Goal: Information Seeking & Learning: Learn about a topic

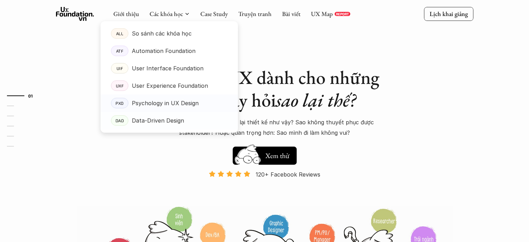
click at [165, 128] on link "DAD Data-Driven Design" at bounding box center [168, 120] width 137 height 17
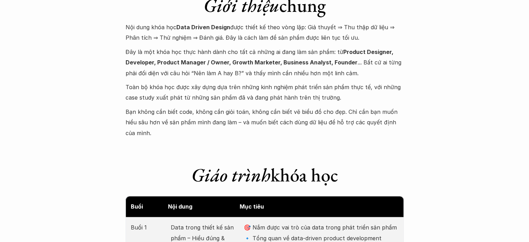
scroll to position [904, 0]
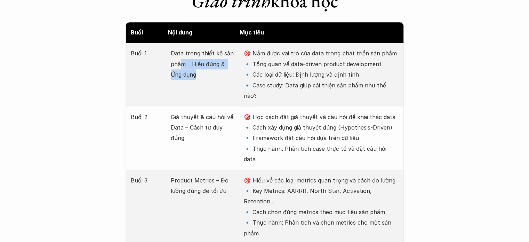
drag, startPoint x: 183, startPoint y: 57, endPoint x: 211, endPoint y: 96, distance: 47.3
click at [206, 132] on div "Buổi 2 Giả thuyết & câu hỏi về Data – Cách tư duy đúng 🎯 Học cách đặt giả thuyế…" at bounding box center [264, 137] width 278 height 63
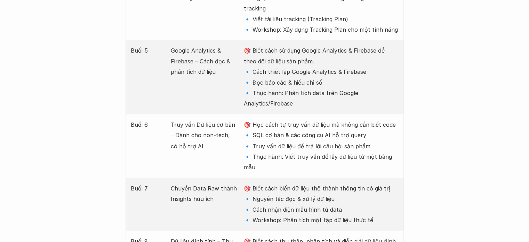
scroll to position [1182, 0]
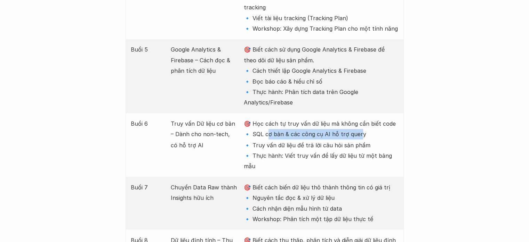
drag, startPoint x: 268, startPoint y: 95, endPoint x: 359, endPoint y: 96, distance: 90.7
click at [359, 118] on p "🎯 Học cách tự truy vấn dữ liệu mà không cần biết code 🔹 SQL cơ bản & các công c…" at bounding box center [321, 144] width 154 height 53
click at [400, 113] on div "Buổi 6 Truy vấn Dữ liệu cơ bản – Dành cho non-tech, có hỗ trợ AI 🎯 Học cách tự …" at bounding box center [264, 144] width 278 height 63
drag, startPoint x: 345, startPoint y: 99, endPoint x: 255, endPoint y: 103, distance: 89.8
click at [255, 118] on p "🎯 Học cách tự truy vấn dữ liệu mà không cần biết code 🔹 SQL cơ bản & các công c…" at bounding box center [321, 144] width 154 height 53
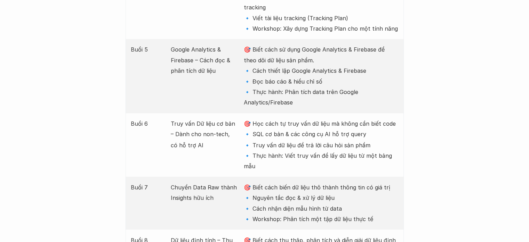
click at [197, 118] on p "Truy vấn Dữ liệu cơ bản – Dành cho non-tech, có hỗ trợ AI" at bounding box center [204, 134] width 66 height 32
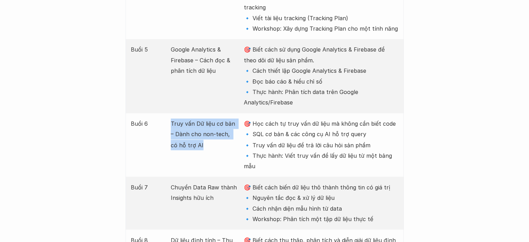
drag, startPoint x: 219, startPoint y: 100, endPoint x: 165, endPoint y: 87, distance: 56.1
click at [165, 113] on div "Buổi 6 Truy vấn Dữ liệu cơ bản – Dành cho non-tech, có hỗ trợ AI 🎯 Học cách tự …" at bounding box center [264, 144] width 278 height 63
click at [221, 118] on div "Buổi 6 Truy vấn Dữ liệu cơ bản – Dành cho non-tech, có hỗ trợ AI 🎯 Học cách tự …" at bounding box center [264, 144] width 278 height 63
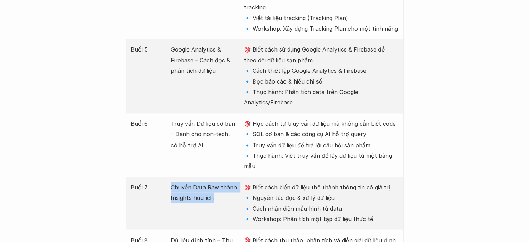
drag, startPoint x: 181, startPoint y: 143, endPoint x: 169, endPoint y: 145, distance: 11.6
click at [169, 176] on div "Buổi 7 Chuyển Data Raw thành Insights hữu ích 🎯 Biết cách biến dữ liệu thô thàn…" at bounding box center [264, 202] width 278 height 53
click at [220, 181] on p "Chuyển Data Raw thành Insights hữu ích" at bounding box center [204, 191] width 66 height 21
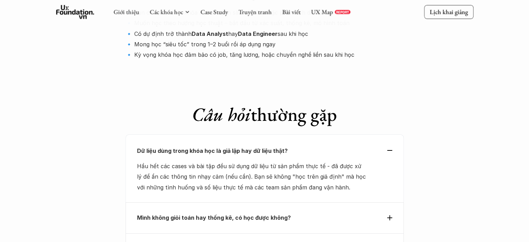
scroll to position [2467, 0]
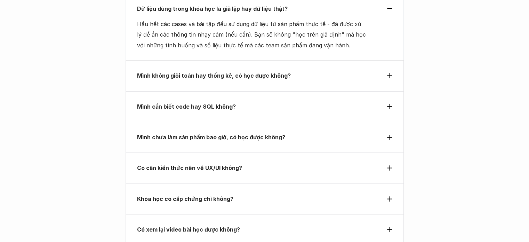
click at [233, 91] on div "Mình cần biết code hay SQL không?" at bounding box center [264, 106] width 278 height 31
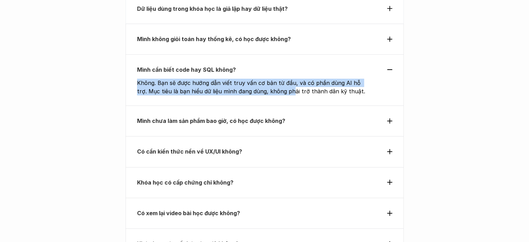
drag, startPoint x: 133, startPoint y: 26, endPoint x: 280, endPoint y: 36, distance: 147.0
click at [280, 54] on div "Mình cần biết code hay SQL không? Không. Bạn sẽ được hướng dẫn viết truy vấn cơ…" at bounding box center [264, 79] width 278 height 51
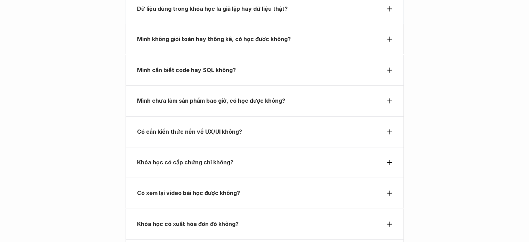
click at [238, 64] on p "Mình cần biết code hay SQL không?" at bounding box center [252, 69] width 230 height 10
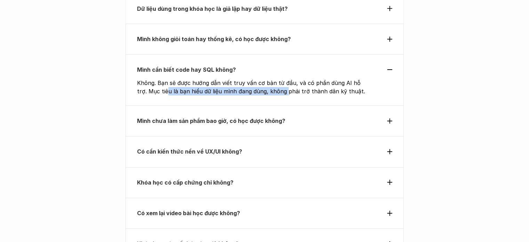
drag, startPoint x: 175, startPoint y: 40, endPoint x: 273, endPoint y: 40, distance: 98.3
click at [273, 79] on p "Không. Bạn sẽ được hướng dẫn viết truy vấn cơ bản từ đầu, và có phần dùng AI hỗ…" at bounding box center [253, 87] width 232 height 17
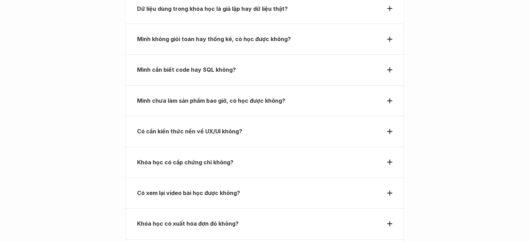
click at [320, 95] on p "Mình chưa làm sản phẩm bao giờ, có học được không?" at bounding box center [252, 100] width 230 height 10
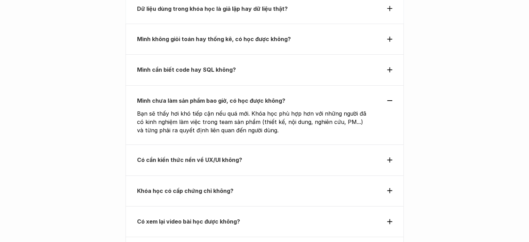
click at [252, 154] on p "Có cần kiến thức nền về UX/UI không?" at bounding box center [252, 159] width 230 height 10
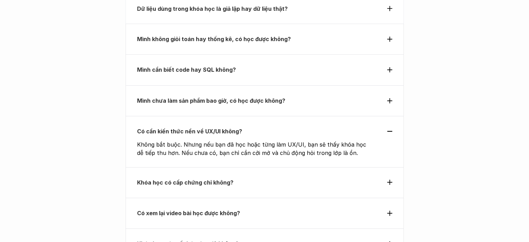
click at [261, 167] on div "Khóa học có cấp chứng chỉ không?" at bounding box center [264, 182] width 278 height 31
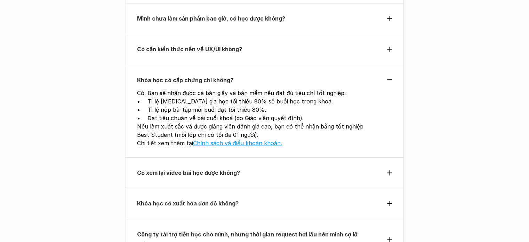
scroll to position [2572, 0]
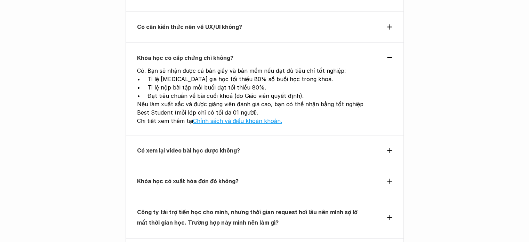
click at [241, 135] on div "Có xem lại video bài học được không?" at bounding box center [264, 150] width 278 height 31
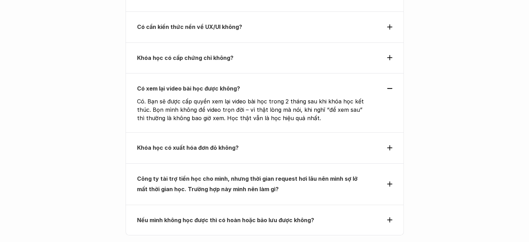
click at [242, 132] on div "Khóa học có xuất hóa đơn đỏ không?" at bounding box center [264, 147] width 278 height 31
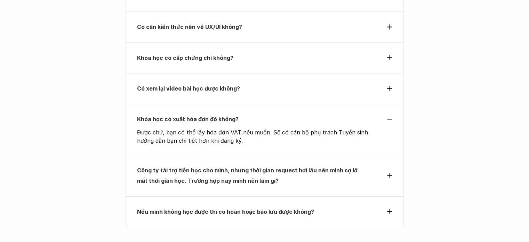
click at [252, 166] on strong "Công ty tài trợ tiền học cho mình, nhưng thời gian request hơi lâu nên mình sợ …" at bounding box center [248, 174] width 222 height 17
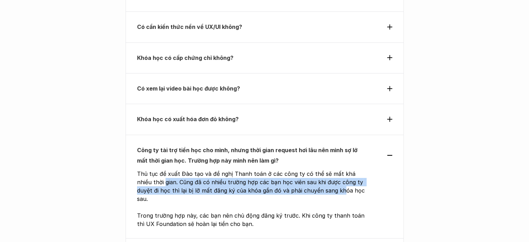
drag, startPoint x: 148, startPoint y: 131, endPoint x: 317, endPoint y: 136, distance: 169.0
click at [317, 169] on p "Thủ tục đề xuất Đào tạo và đề nghị Thanh toán ở các công ty có thể sẽ mất khá n…" at bounding box center [253, 185] width 232 height 33
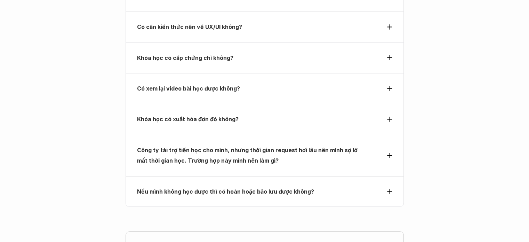
click at [185, 188] on strong "Nếu mình không học được thì có hoàn hoặc bảo lưu được không?" at bounding box center [225, 191] width 177 height 7
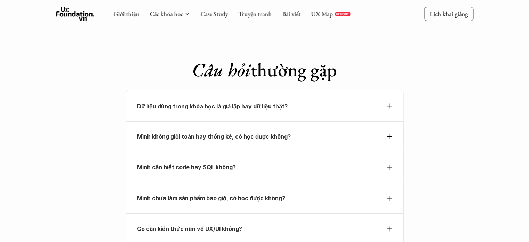
scroll to position [2363, 0]
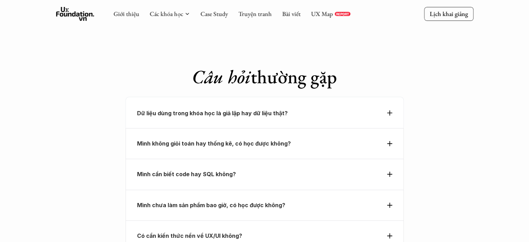
click at [179, 97] on div "Dữ liệu dùng trong khóa học là giả lập hay dữ liệu thật?" at bounding box center [264, 112] width 278 height 31
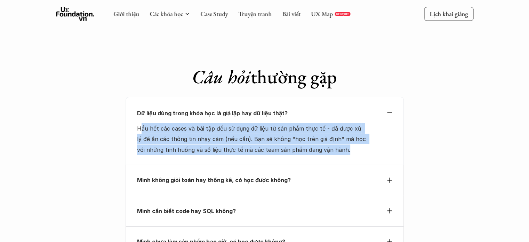
drag, startPoint x: 339, startPoint y: 97, endPoint x: 139, endPoint y: 72, distance: 201.7
click at [139, 123] on p "Hầu hết các cases và bài tập đều sử dụng dữ liệu từ sản phẩm thực tế - đã được …" at bounding box center [252, 139] width 230 height 32
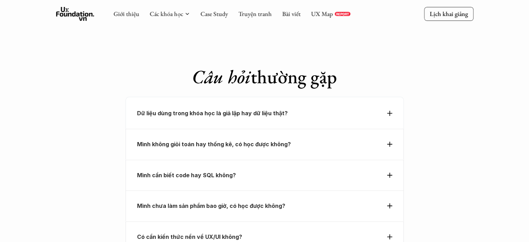
click at [205, 129] on div "Mình không giỏi toán hay thống kê, có học được không?" at bounding box center [264, 144] width 278 height 31
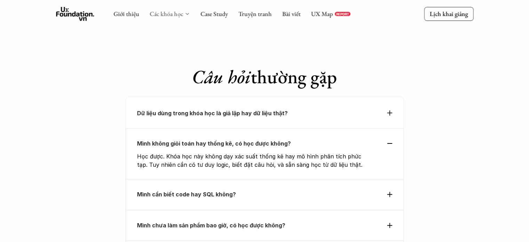
click at [174, 13] on link "Các khóa học" at bounding box center [165, 14] width 33 height 8
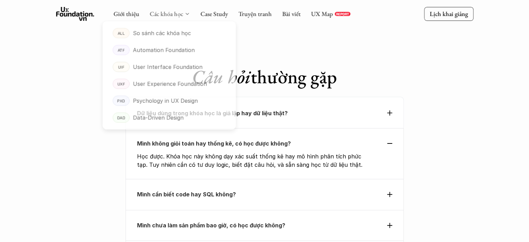
click at [180, 13] on link "Các khóa học" at bounding box center [165, 14] width 33 height 8
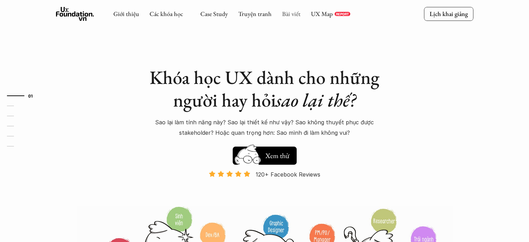
click at [288, 15] on link "Bài viết" at bounding box center [291, 14] width 18 height 8
